Goal: Use online tool/utility: Utilize a website feature to perform a specific function

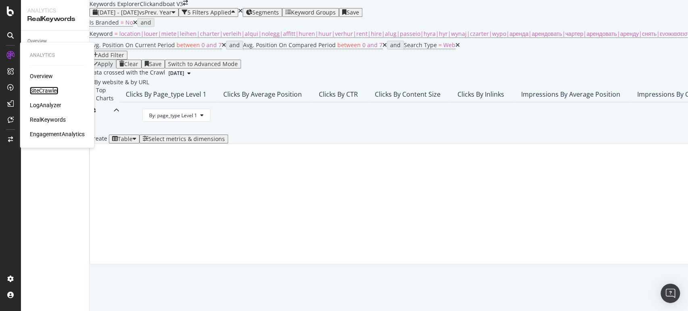
click at [50, 89] on div "SiteCrawler" at bounding box center [44, 91] width 29 height 8
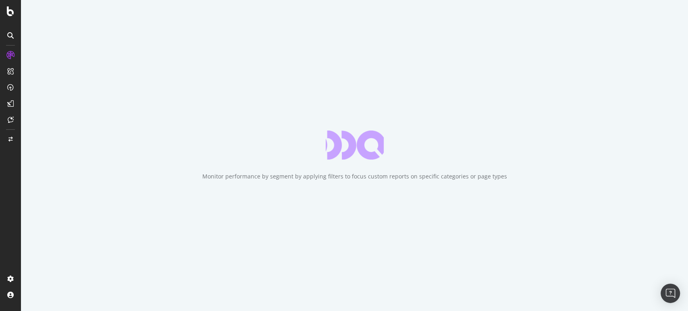
click at [4, 311] on icon "close toast" at bounding box center [2, 314] width 4 height 7
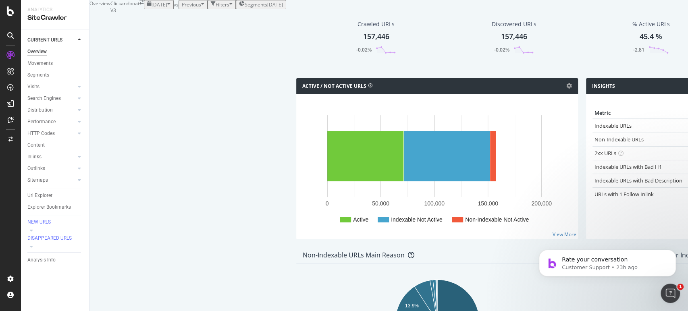
click at [12, 35] on icon at bounding box center [10, 35] width 6 height 6
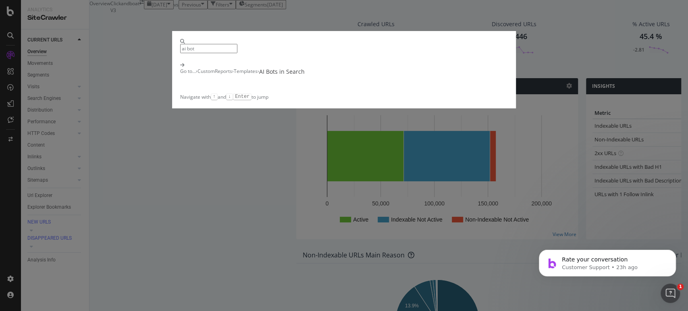
type input "ai bot"
click at [305, 76] on div "AI Bots in Search" at bounding box center [282, 72] width 46 height 8
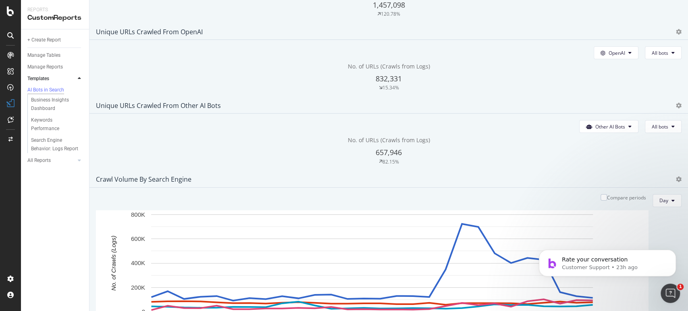
scroll to position [134, 0]
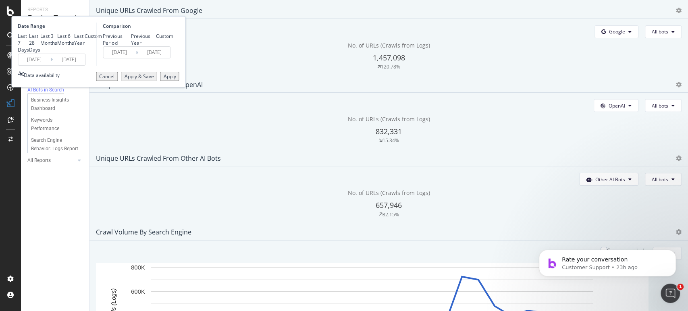
click at [57, 46] on div "Last 3 Months" at bounding box center [48, 40] width 17 height 14
type input "[DATE]"
click at [176, 80] on div "Apply" at bounding box center [169, 76] width 12 height 7
